Goal: Information Seeking & Learning: Check status

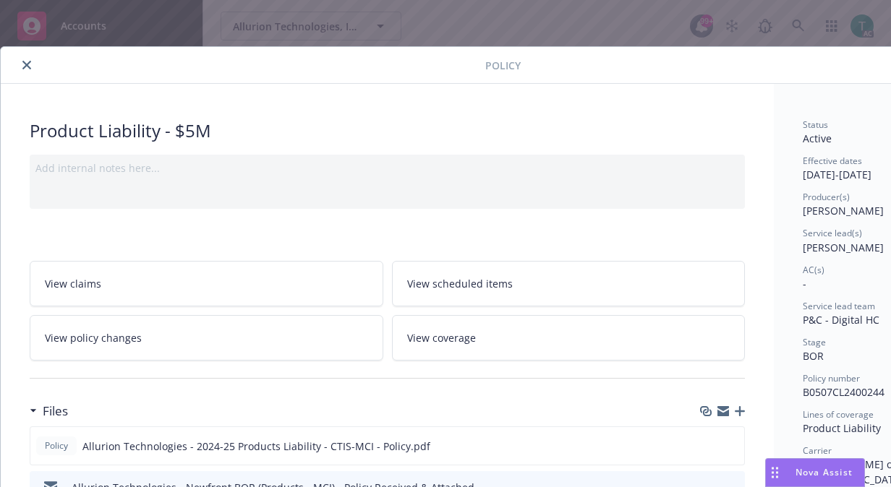
scroll to position [37, 54]
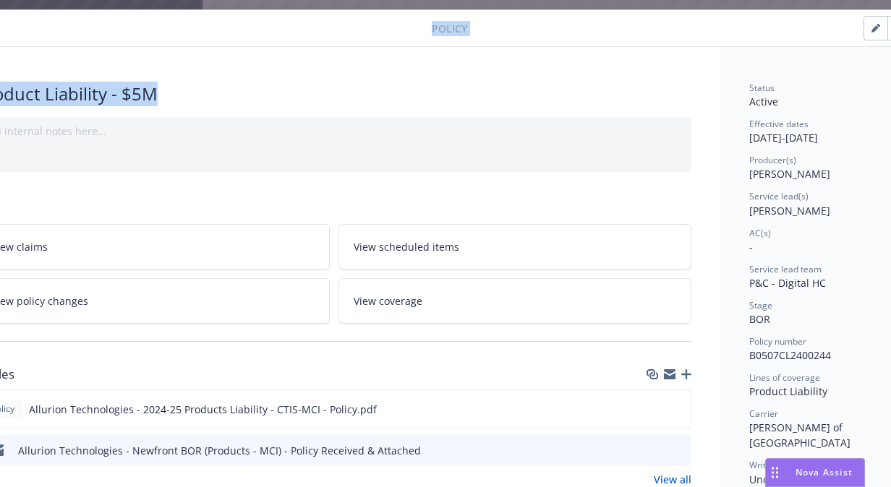
drag, startPoint x: 0, startPoint y: 0, endPoint x: 448, endPoint y: 51, distance: 451.2
drag, startPoint x: 187, startPoint y: 30, endPoint x: 211, endPoint y: 56, distance: 35.8
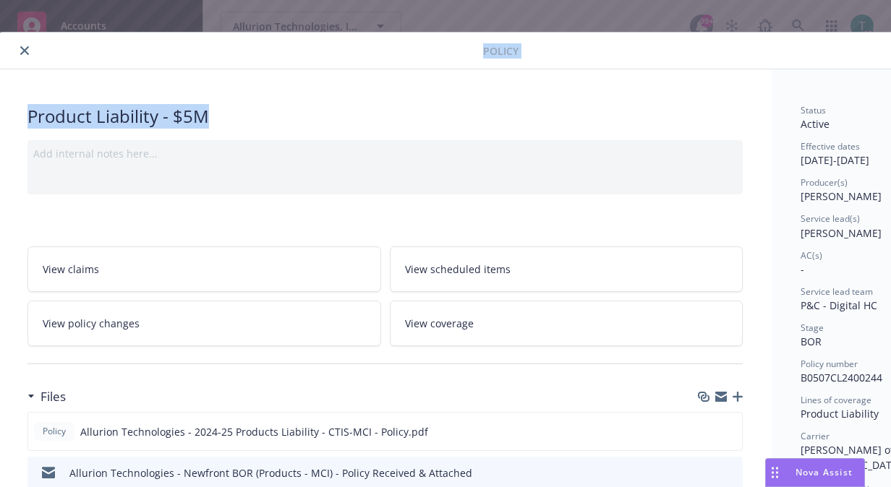
scroll to position [0, 0]
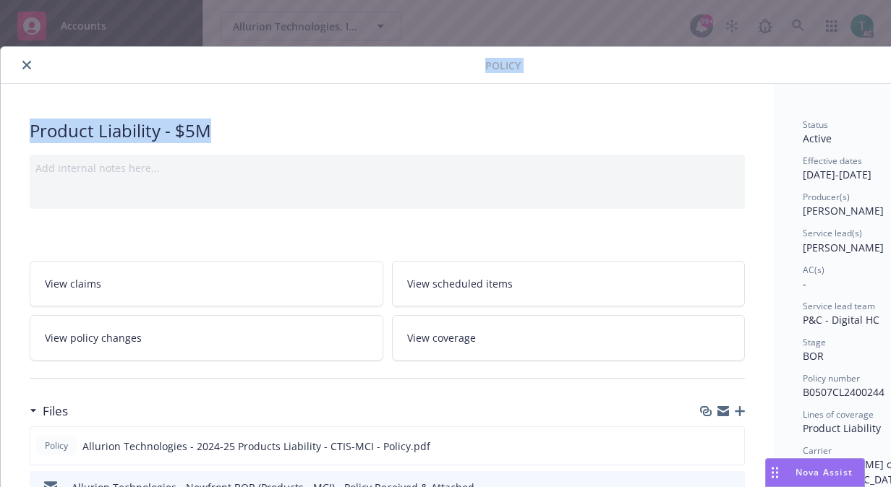
click at [20, 61] on button "close" at bounding box center [26, 64] width 17 height 17
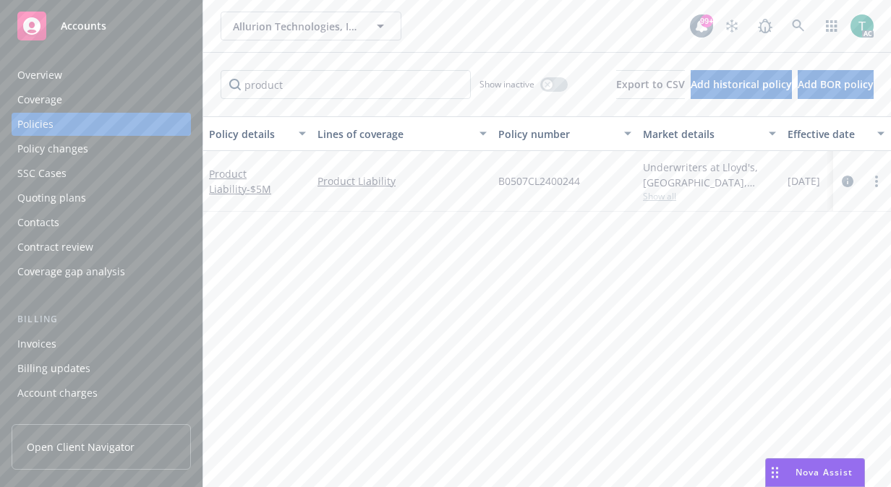
click at [533, 93] on div "Show inactive" at bounding box center [523, 84] width 88 height 29
click at [545, 85] on icon "button" at bounding box center [547, 84] width 5 height 5
click at [260, 171] on link "Product Liability - $5M" at bounding box center [240, 181] width 62 height 29
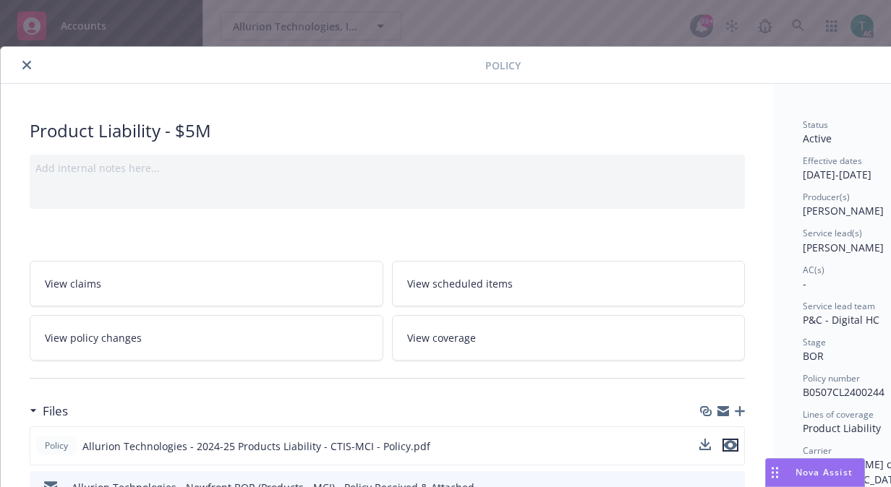
click at [732, 441] on icon "preview file" at bounding box center [730, 445] width 13 height 10
